Goal: Task Accomplishment & Management: Manage account settings

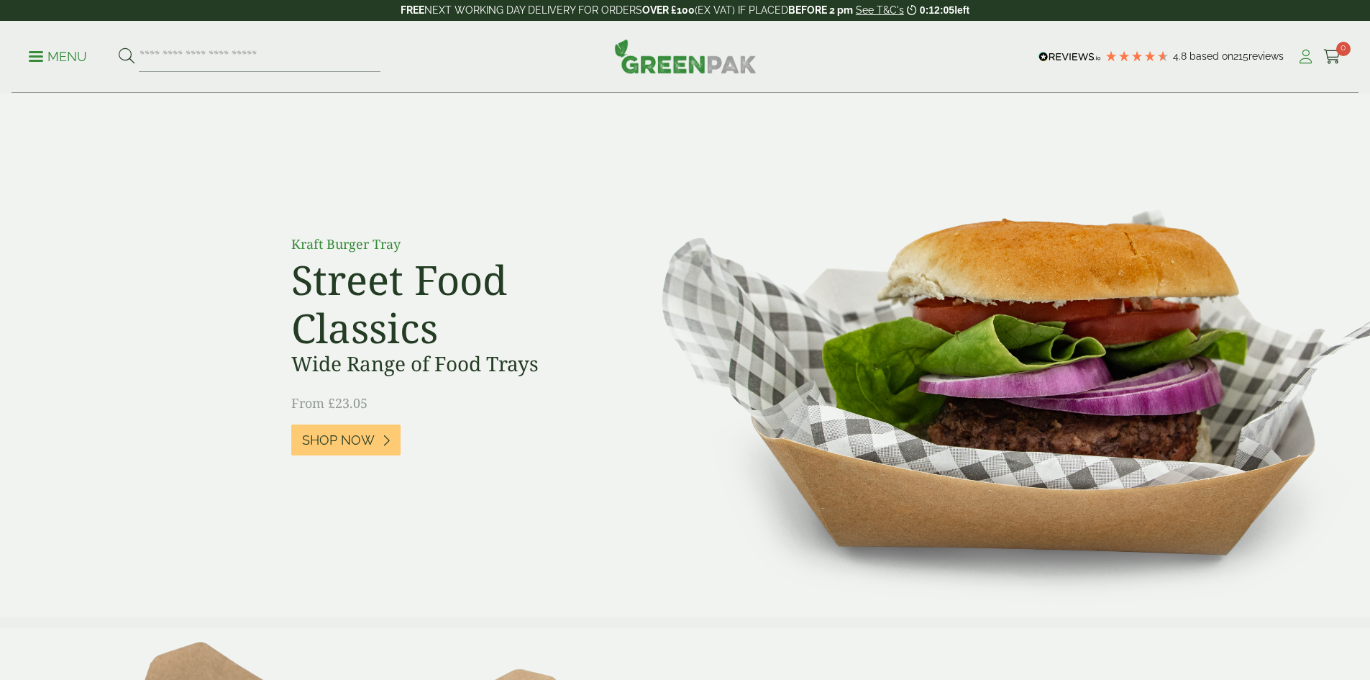
click at [1299, 55] on icon at bounding box center [1306, 57] width 18 height 14
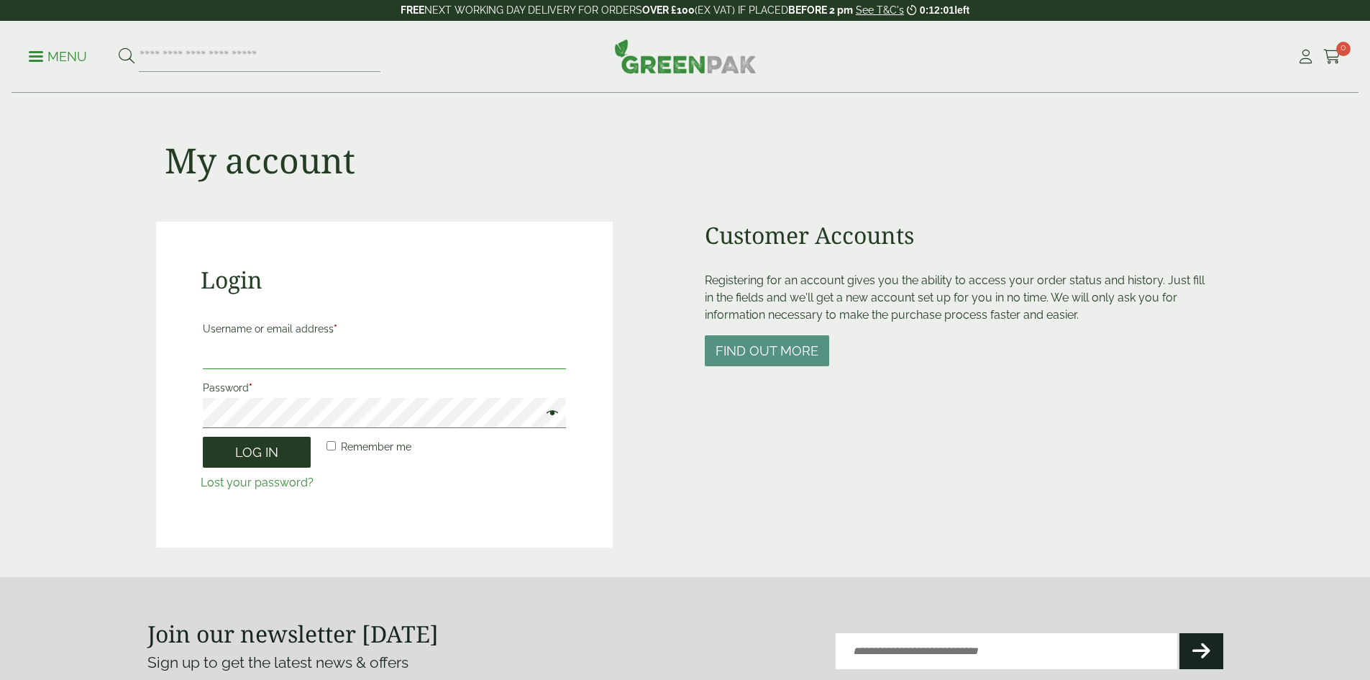
type input "**********"
click at [289, 447] on button "Log in" at bounding box center [257, 451] width 108 height 31
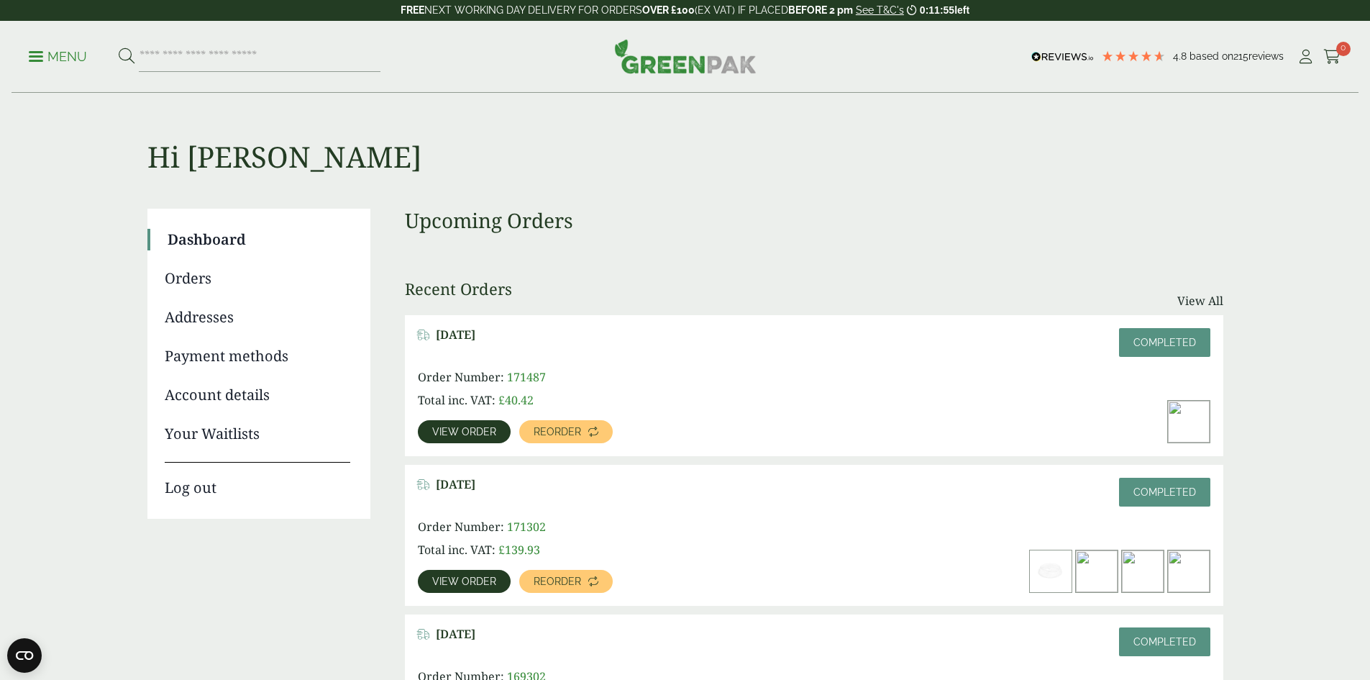
click at [201, 287] on link "Orders" at bounding box center [258, 279] width 186 height 22
